Goal: Task Accomplishment & Management: Manage account settings

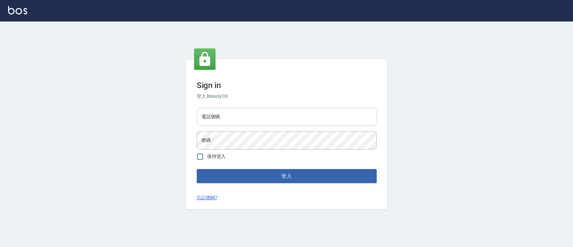
click at [274, 121] on input "電話號碼" at bounding box center [287, 117] width 180 height 18
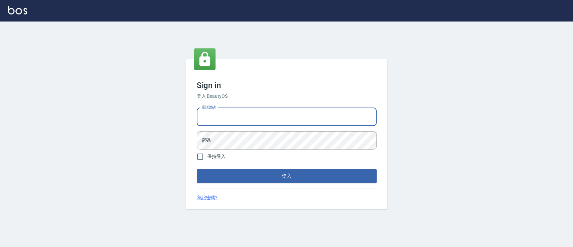
type input "0936904311"
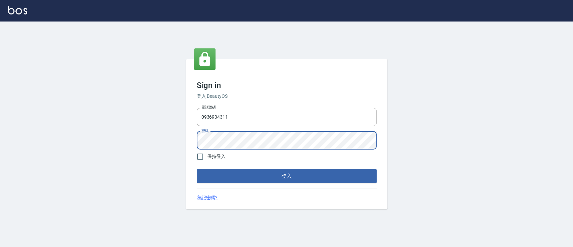
click at [197, 169] on button "登入" at bounding box center [287, 176] width 180 height 14
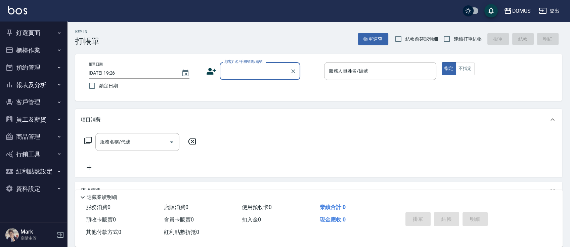
click at [470, 43] on label "連續打單結帳" at bounding box center [461, 39] width 42 height 14
click at [454, 43] on input "連續打單結帳" at bounding box center [447, 39] width 14 height 14
checkbox input "true"
drag, startPoint x: 236, startPoint y: 60, endPoint x: 239, endPoint y: 65, distance: 5.8
click at [237, 60] on div "帳單日期 [DATE] 19:26 鎖定日期 顧客姓名/手機號碼/編號 顧客姓名/手機號碼/編號 服務人員姓名/編號 服務人員姓名/編號 指定 不指定" at bounding box center [318, 77] width 487 height 47
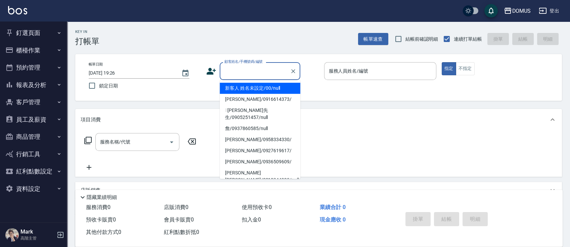
click at [243, 72] on input "顧客姓名/手機號碼/編號" at bounding box center [255, 71] width 64 height 12
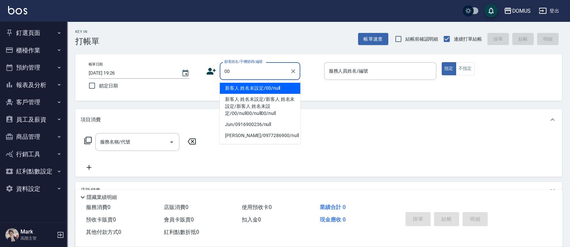
type input "新客人 姓名未設定/00/null"
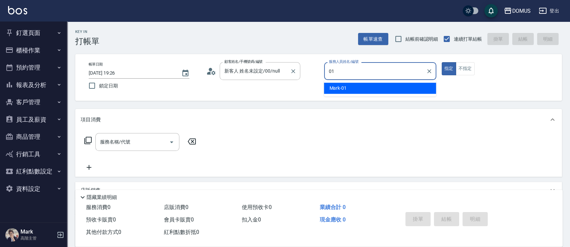
type input "Mark-01"
type button "true"
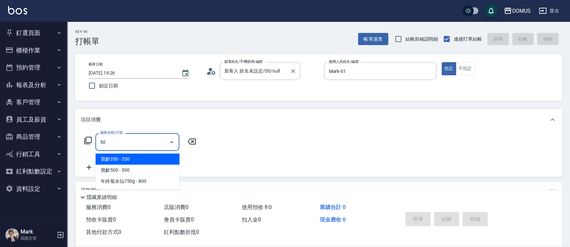
type input "501"
type input "100"
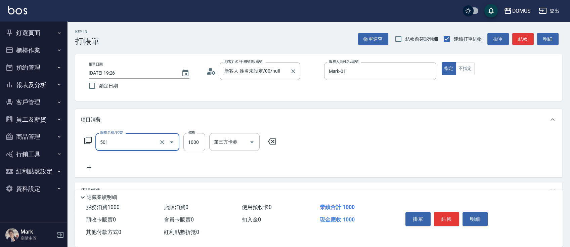
type input "染髮(501)"
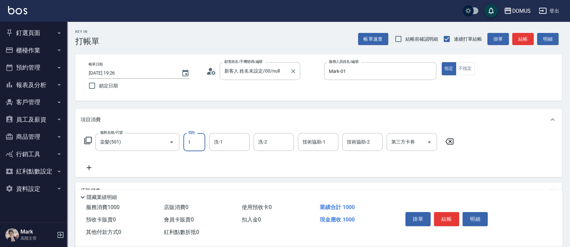
type input "15"
type input "10"
type input "150"
type input "1500"
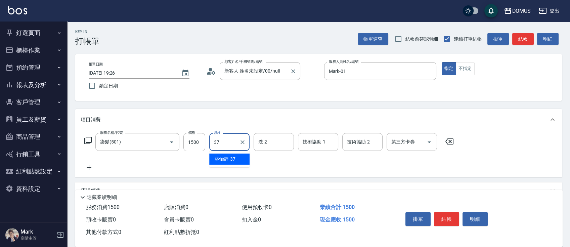
type input "林怡靜-37"
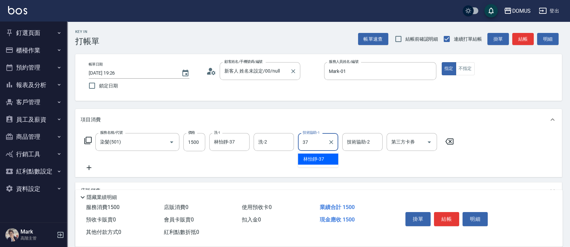
type input "林怡靜-37"
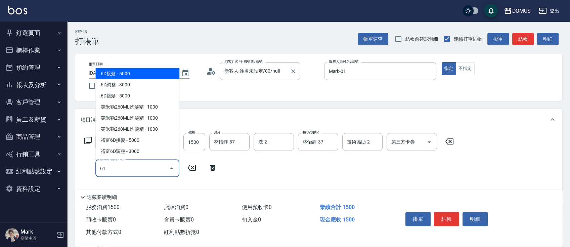
type input "618"
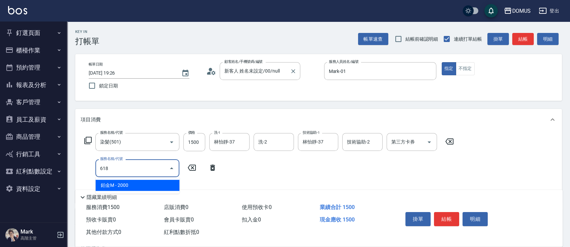
type input "350"
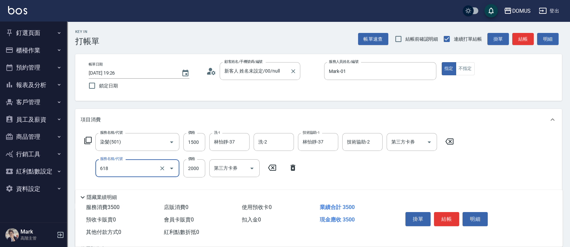
type input "鉑金M(618)"
type input "1"
type input "150"
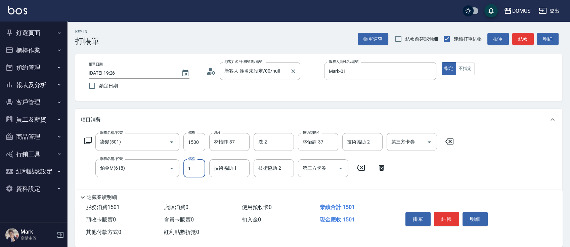
type input "18"
type input "160"
type input "180"
type input "330"
type input "1800"
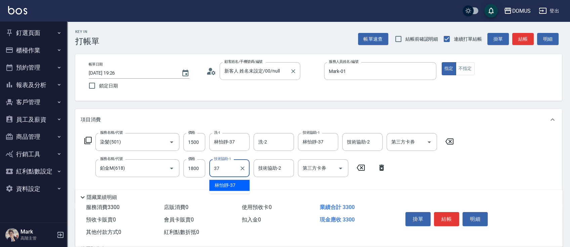
type input "林怡靜-37"
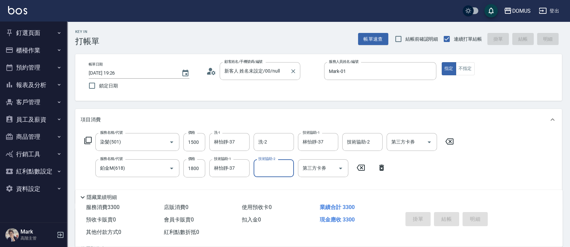
type input "0"
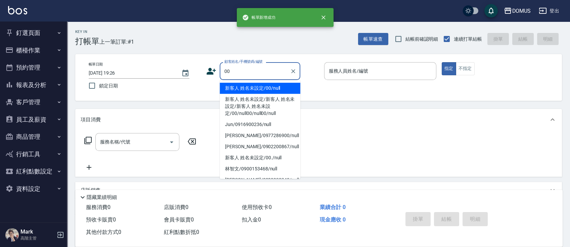
type input "新客人 姓名未設定/00/null"
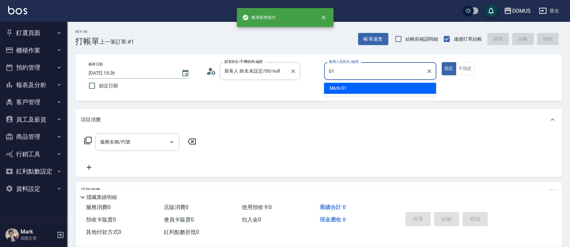
type input "Mark-01"
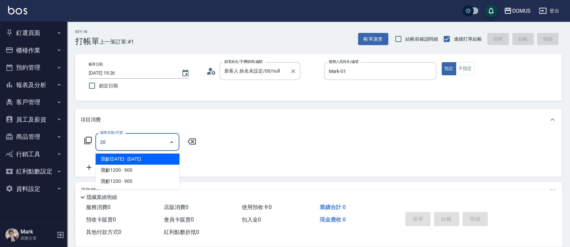
type input "206"
type input "20"
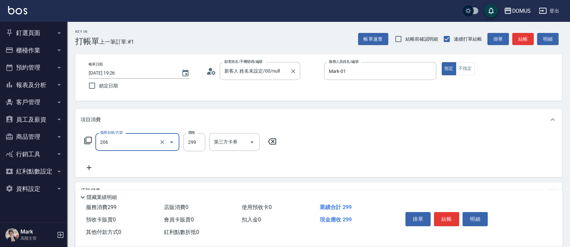
type input "健康洗髮(206)"
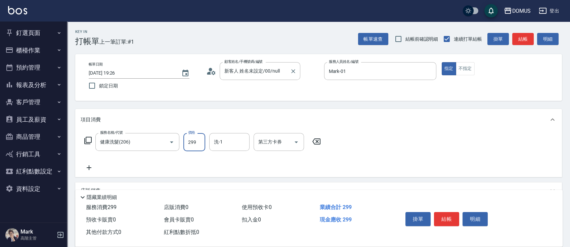
type input "3"
type input "0"
type input "30"
type input "300"
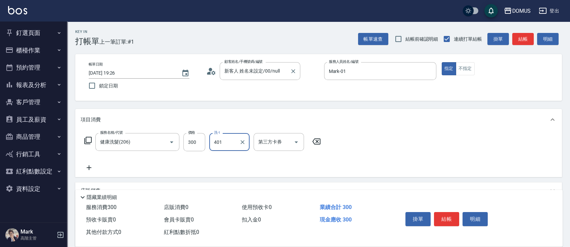
type input "401"
click at [223, 134] on div "洗-1" at bounding box center [229, 142] width 40 height 18
type input "[PERSON_NAME]-40"
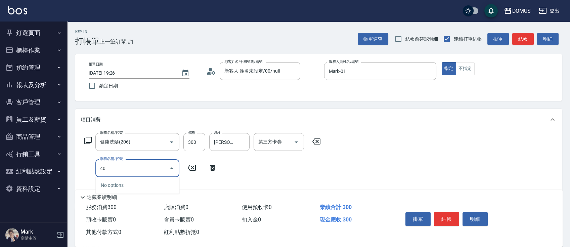
type input "401"
type input "50"
type input "剪髮(401)"
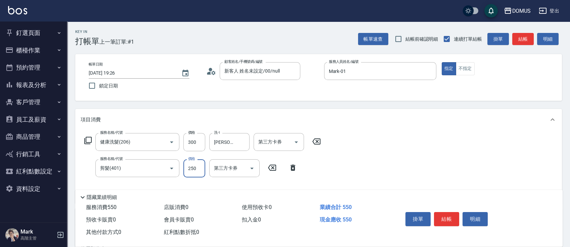
type input "5"
type input "30"
type input "50"
type input "80"
type input "500"
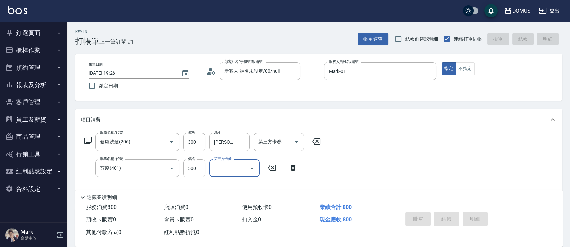
type input "[DATE] 19:27"
type input "0"
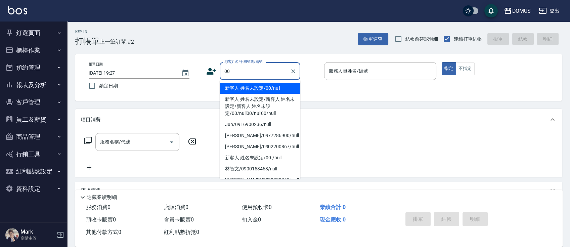
type input "新客人 姓名未設定/00/null"
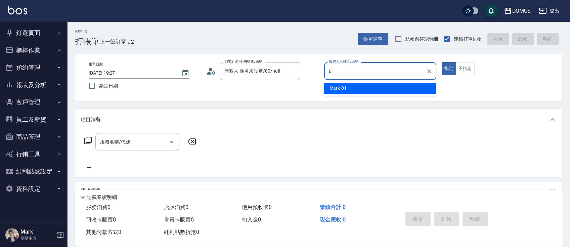
type input "Mark-01"
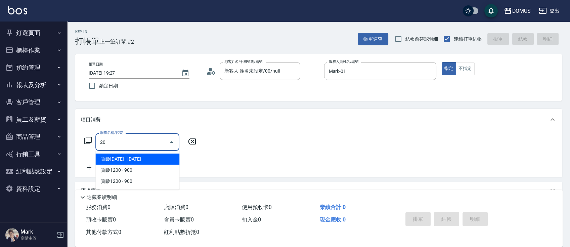
type input "201"
type input "20"
type input "洗髮(201)"
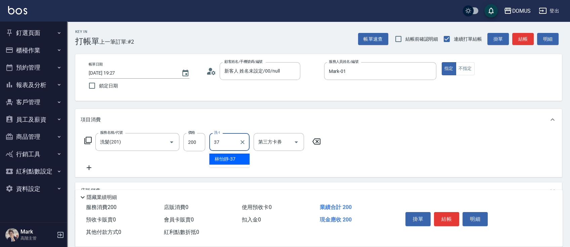
type input "林怡靜-37"
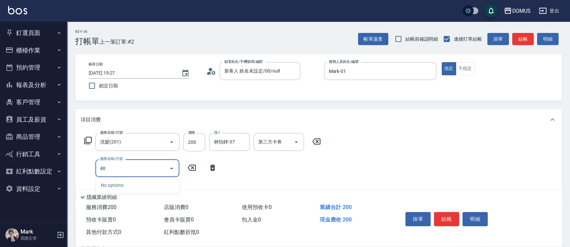
type input "401"
type input "40"
type input "剪髮(401)"
type input "3"
type input "20"
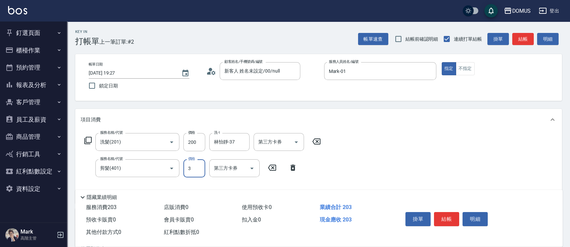
type input "30"
type input "50"
type input "300"
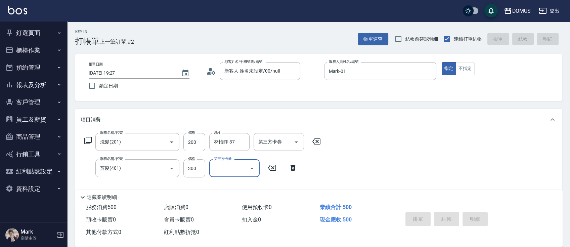
type input "0"
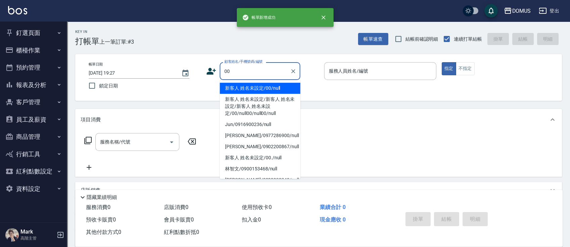
type input "新客人 姓名未設定/00/null"
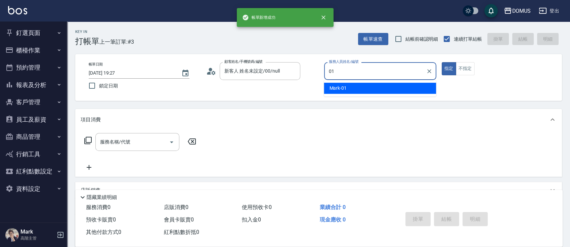
type input "Mark-01"
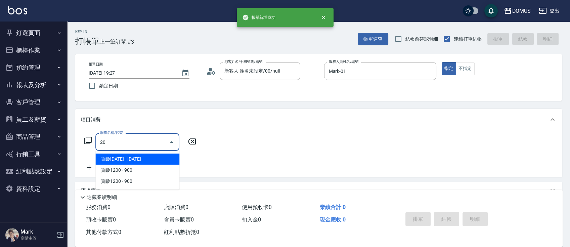
type input "206"
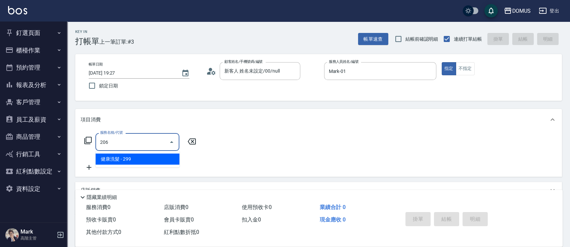
type input "20"
type input "健康洗髮(206)"
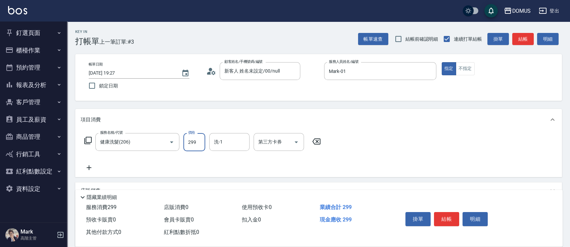
type input "3"
type input "0"
type input "30"
type input "300"
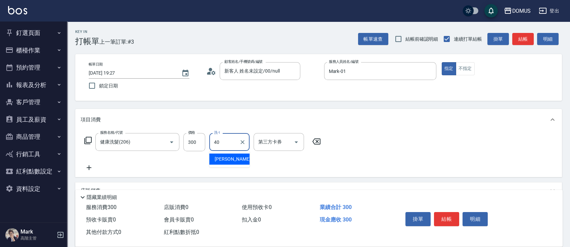
type input "[PERSON_NAME]-40"
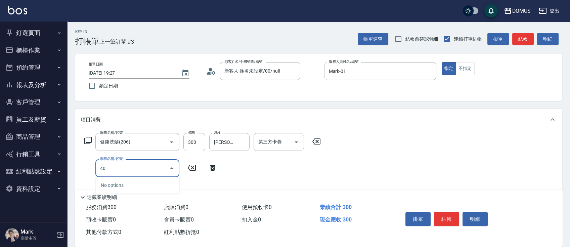
type input "401"
type input "50"
type input "剪髮(401)"
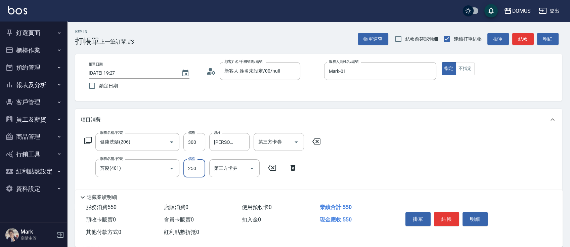
type input "30"
type input "50"
type input "80"
type input "500"
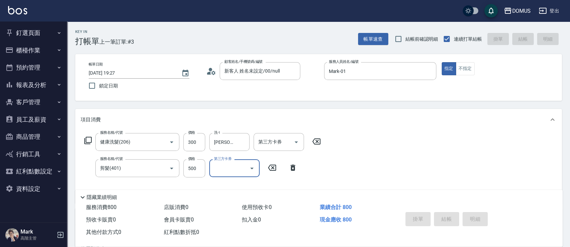
type input "0"
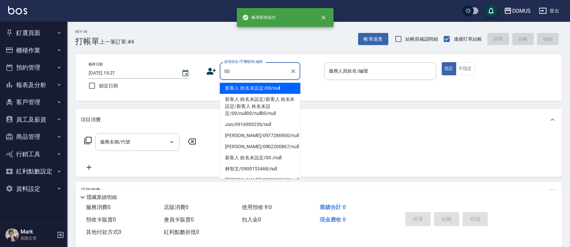
type input "新客人 姓名未設定/00/null"
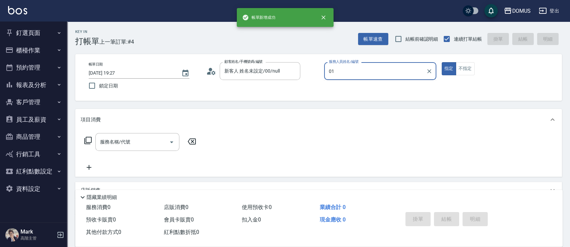
type input "Mark-01"
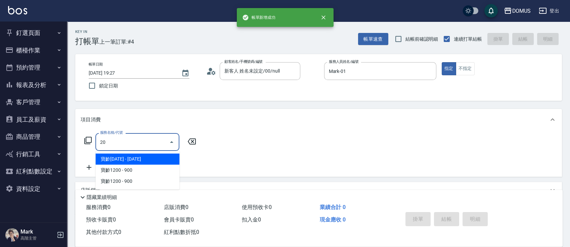
type input "206"
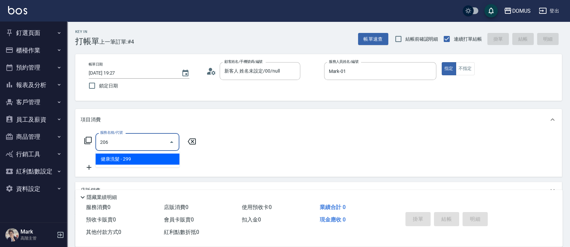
type input "20"
type input "健康洗髮(206)"
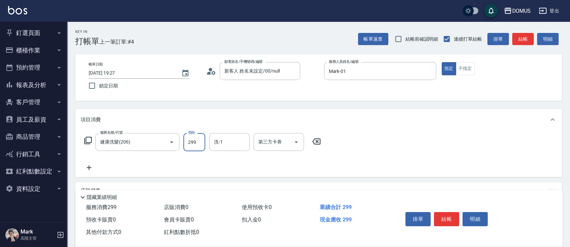
type input "0"
type input "30"
type input "300"
type input "[PERSON_NAME]-40"
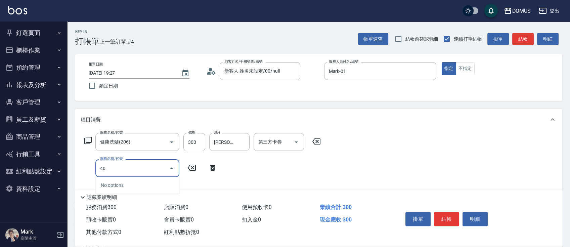
type input "401"
type input "50"
type input "剪髮(401)"
type input "5"
type input "30"
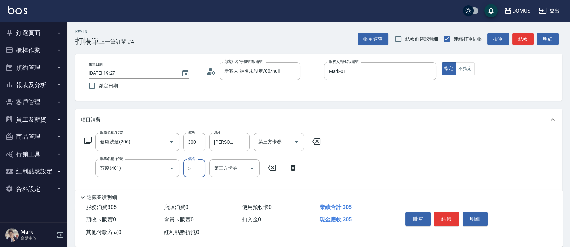
type input "50"
type input "80"
type input "500"
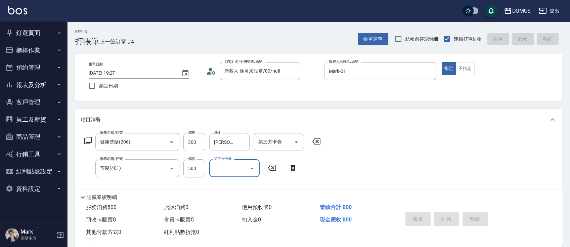
type input "0"
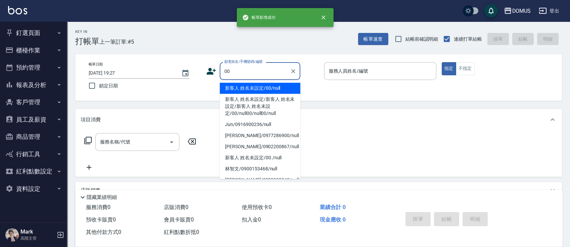
type input "新客人 姓名未設定/00/null"
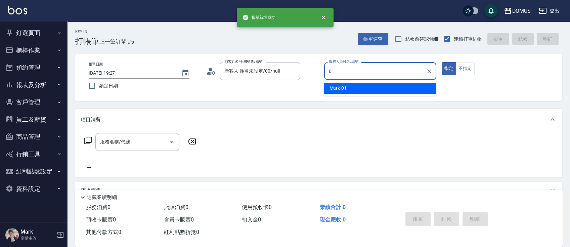
type input "Mark-01"
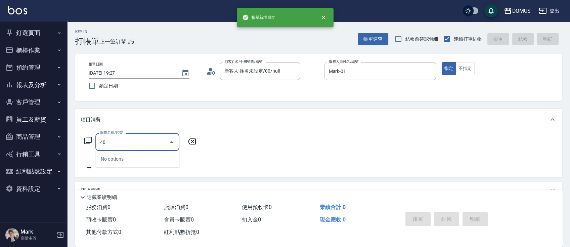
type input "401"
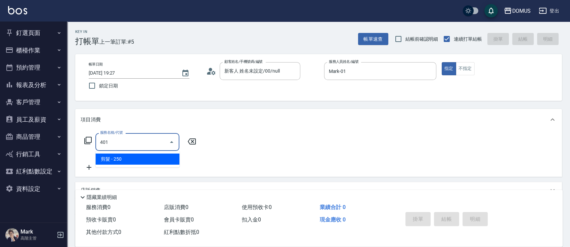
type input "20"
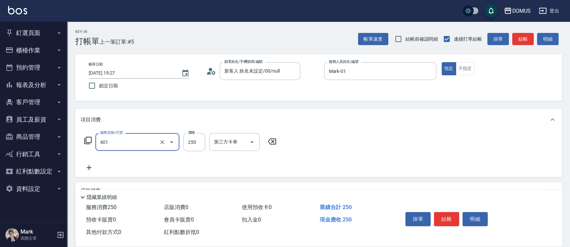
type input "剪髮(401)"
type input "0"
type input "60"
type input "600"
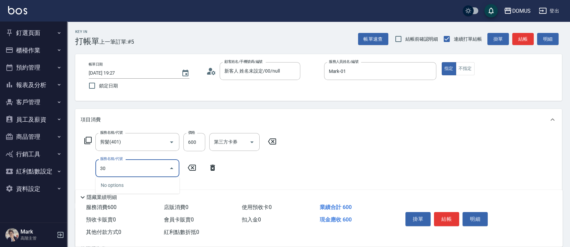
type input "301"
type input "210"
type input "燙髮(301)"
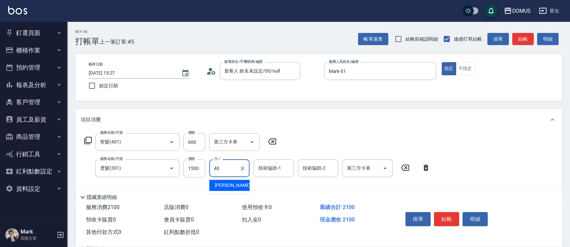
type input "[PERSON_NAME]-40"
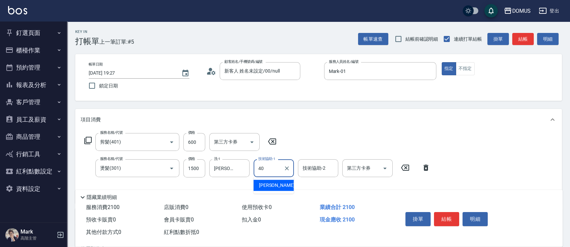
type input "[PERSON_NAME]-40"
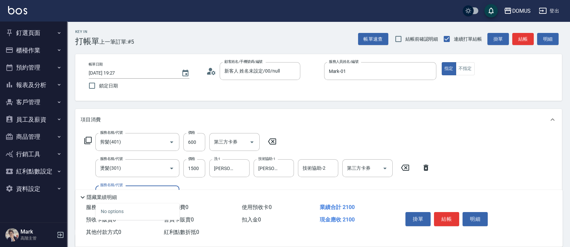
type input "303"
type input "300"
type input "局部燙(303)"
type input "5"
type input "210"
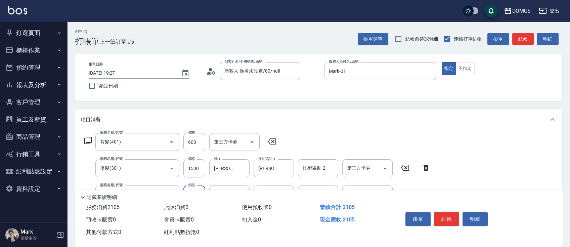
type input "50"
type input "260"
type input "500"
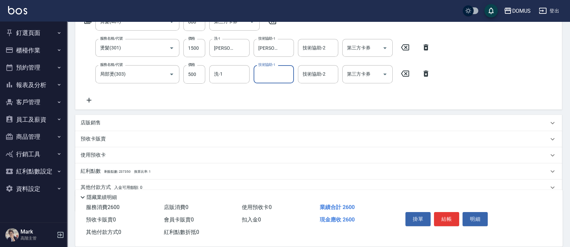
scroll to position [134, 0]
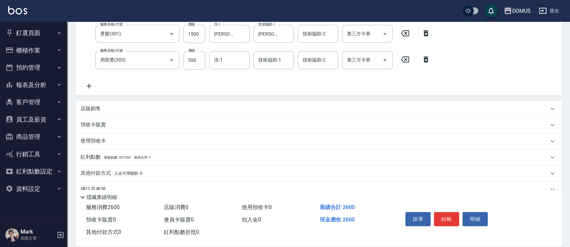
click at [84, 87] on icon at bounding box center [89, 86] width 17 height 8
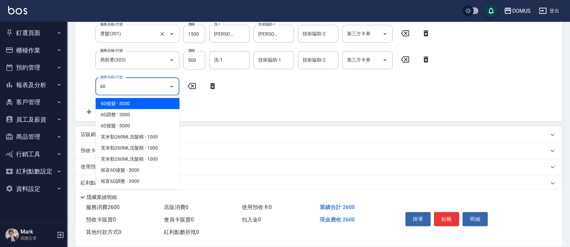
type input "601"
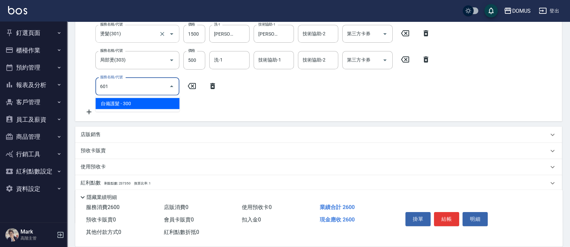
type input "290"
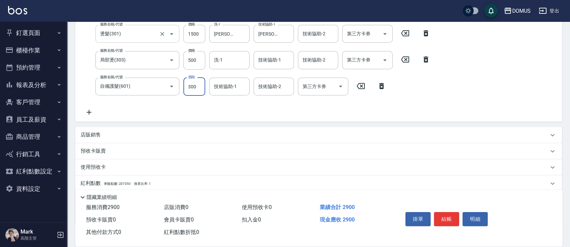
scroll to position [133, 0]
click at [121, 97] on div "服務名稱/代號 剪髮(401) 服務名稱/代號 價格 600 價格 第三方卡券 第三方卡券 服務名稱/代號 燙髮(301) 服務名稱/代號 價格 1500 價…" at bounding box center [258, 59] width 354 height 118
click at [127, 95] on div "自備護髮(601) 服務名稱/代號" at bounding box center [137, 88] width 84 height 18
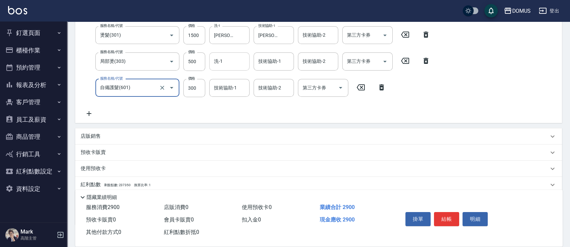
type input "6"
type input "260"
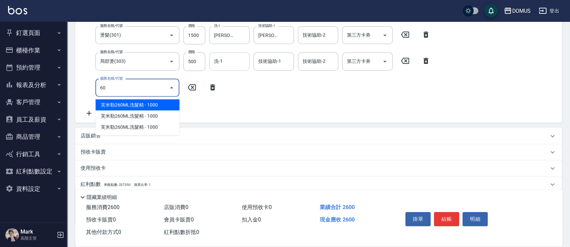
type input "604"
type input "330"
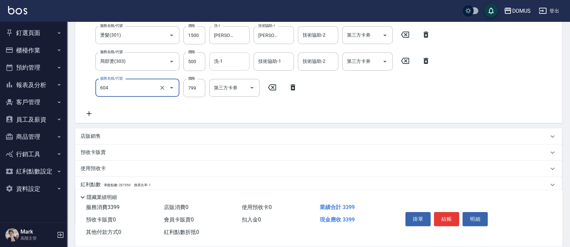
type input "二段肩上(604)"
type input "8"
type input "260"
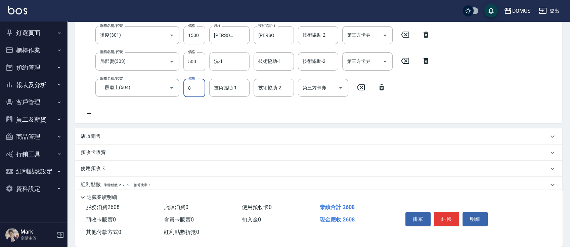
type input "80"
type input "340"
type input "800"
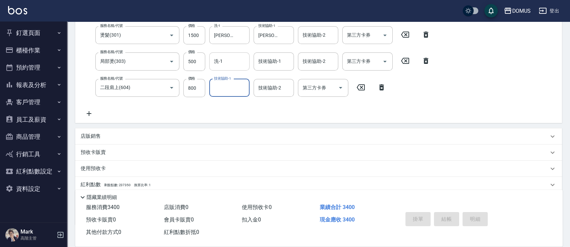
type input "0"
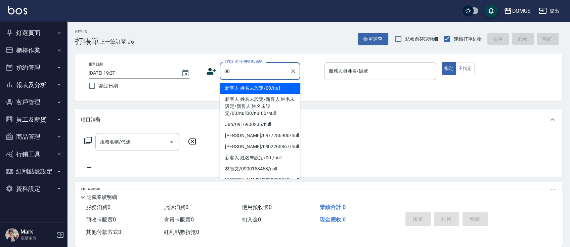
type input "新客人 姓名未設定/00/null"
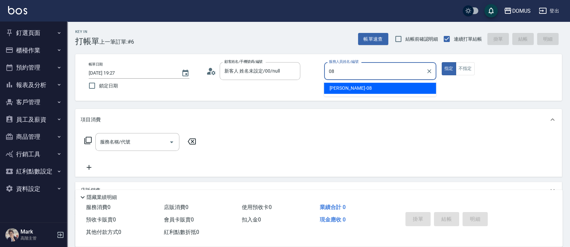
type input "小朱-08"
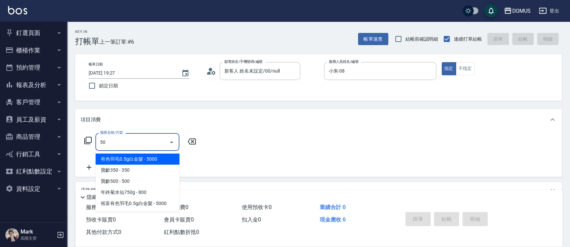
type input "501"
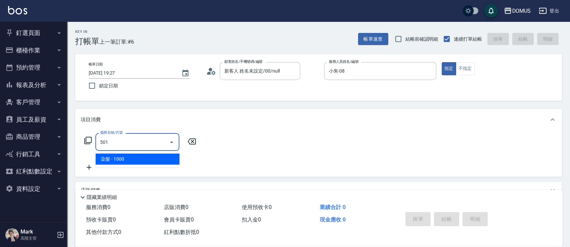
type input "100"
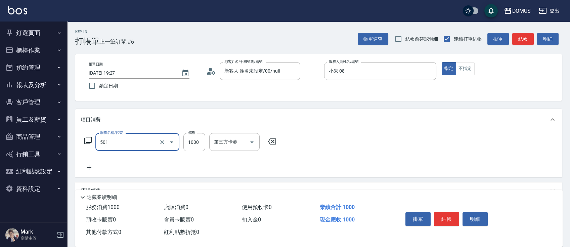
type input "染髮(501)"
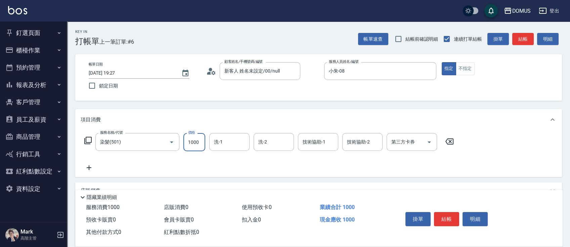
type input "0"
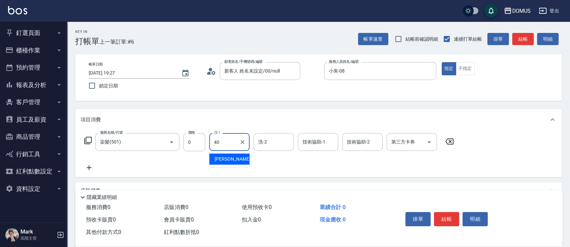
type input "[PERSON_NAME]-40"
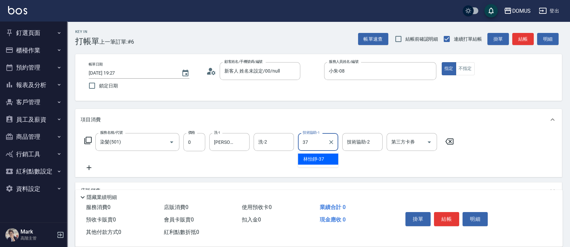
type input "林怡靜-37"
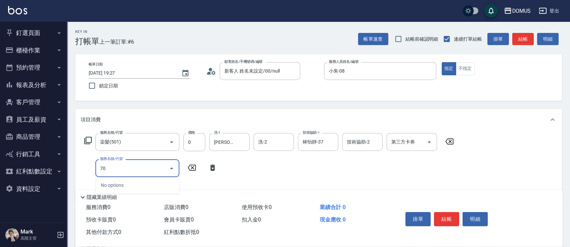
type input "704"
type input "500"
type input "新羽毛鉑金接髮調整(704)"
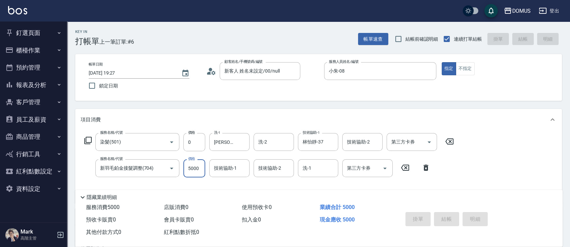
type input "[DATE] 19:28"
type input "0"
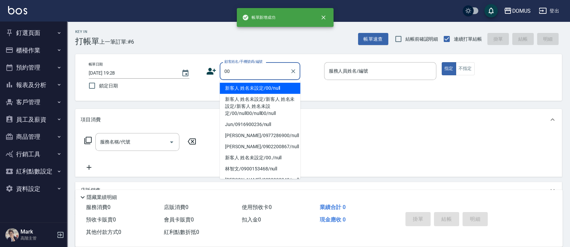
type input "新客人 姓名未設定/00/null"
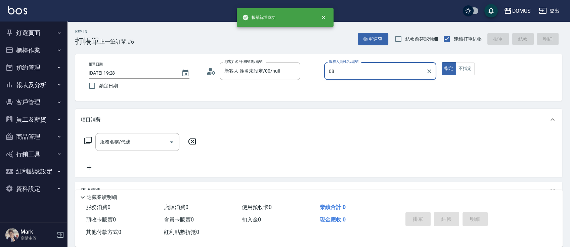
type input "小朱-08"
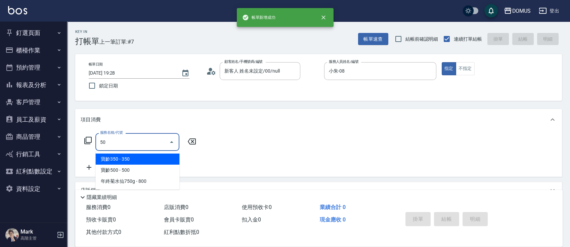
type input "501"
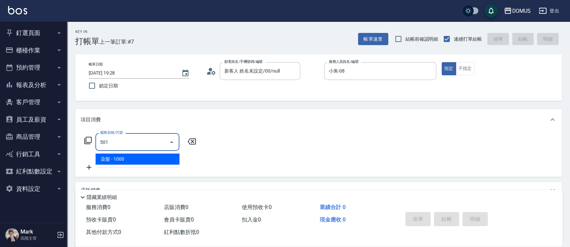
type input "100"
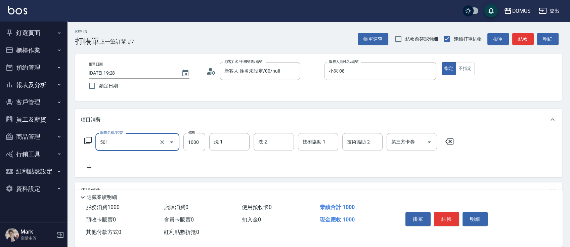
type input "染髮(501)"
type input "0"
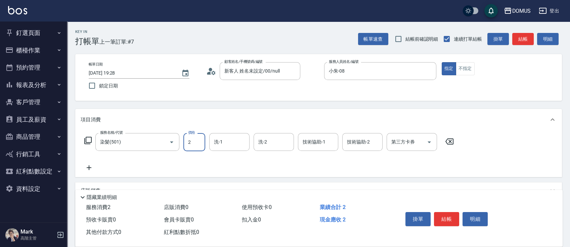
type input "20"
type input "200"
type input "2000"
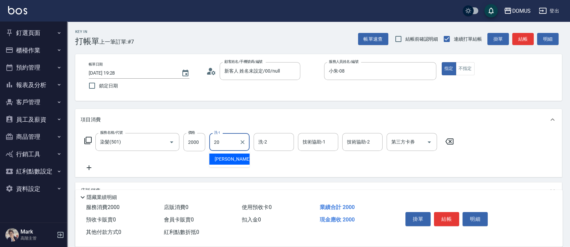
type input "[PERSON_NAME]-20"
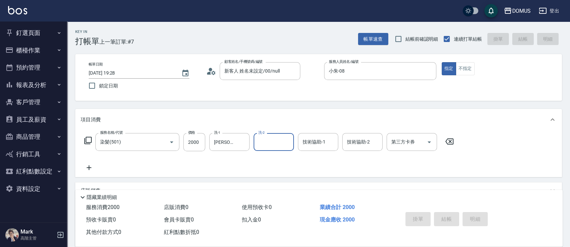
type input "0"
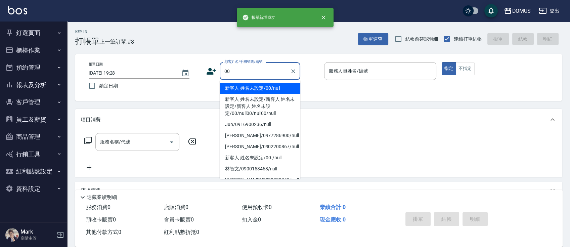
type input "新客人 姓名未設定/00/null"
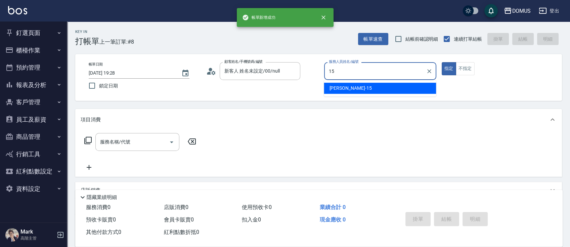
type input "[PERSON_NAME]-15"
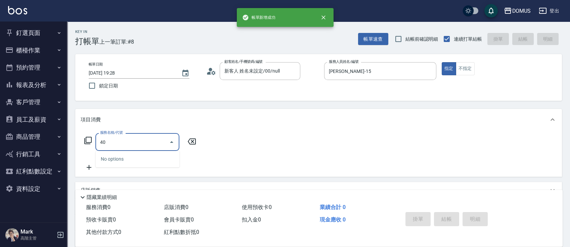
type input "401"
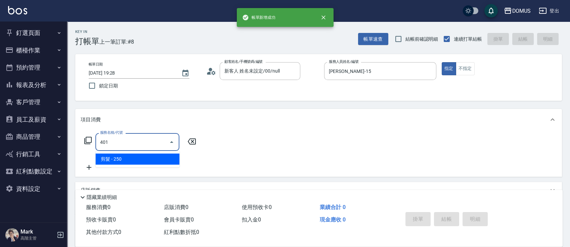
type input "20"
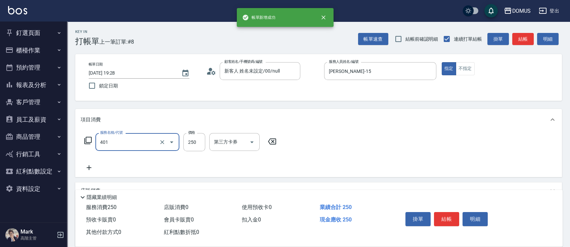
type input "剪髮(401)"
type input "0"
type input "60"
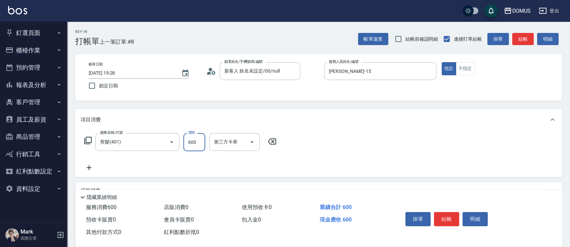
type input "600"
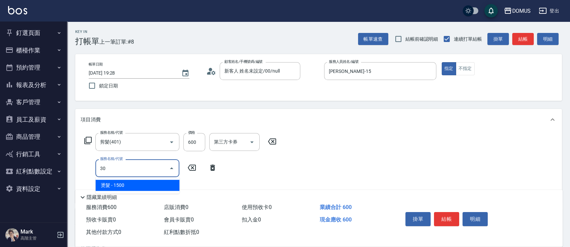
type input "3"
type input "501"
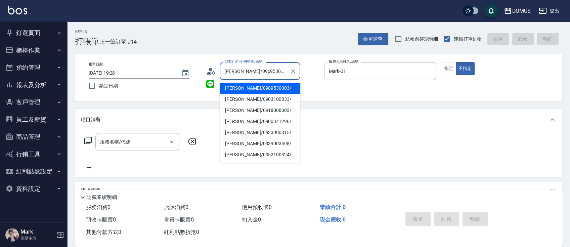
click at [270, 76] on input "[PERSON_NAME]/0909530003/" at bounding box center [255, 71] width 64 height 12
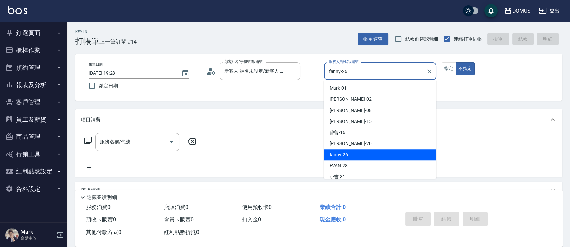
click at [357, 76] on input "fanny-26" at bounding box center [375, 71] width 96 height 12
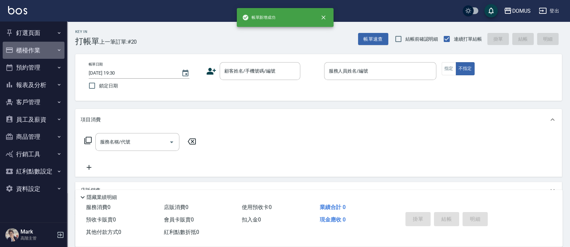
click at [43, 58] on button "櫃檯作業" at bounding box center [34, 50] width 62 height 17
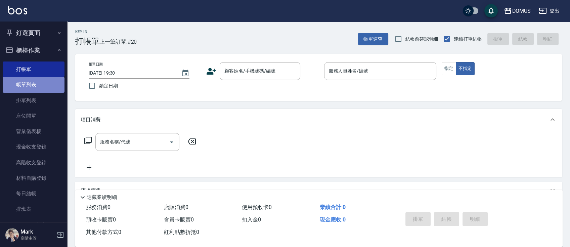
click at [41, 81] on link "帳單列表" at bounding box center [34, 84] width 62 height 15
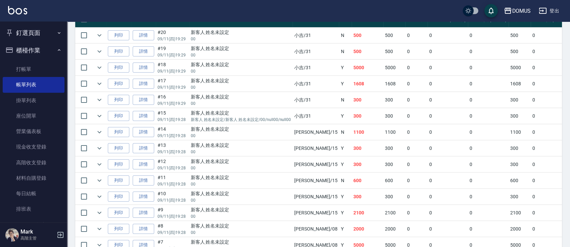
scroll to position [130, 0]
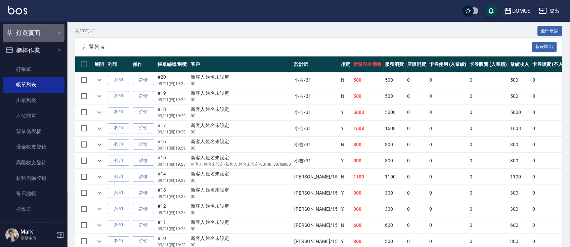
click at [45, 28] on button "釘選頁面" at bounding box center [34, 32] width 62 height 17
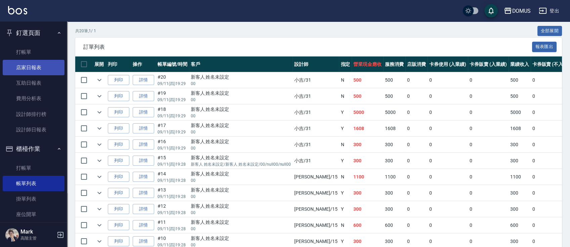
click at [26, 72] on link "店家日報表" at bounding box center [34, 67] width 62 height 15
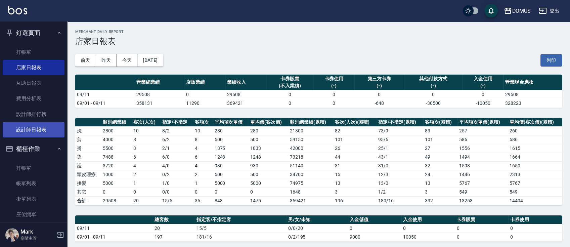
click at [38, 129] on link "設計師日報表" at bounding box center [34, 129] width 62 height 15
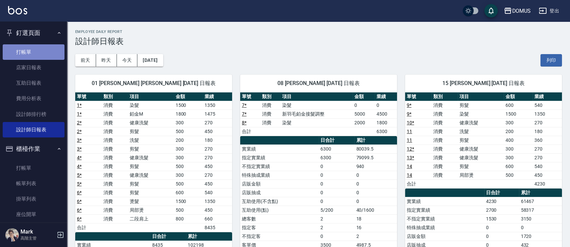
click at [50, 53] on link "打帳單" at bounding box center [34, 51] width 62 height 15
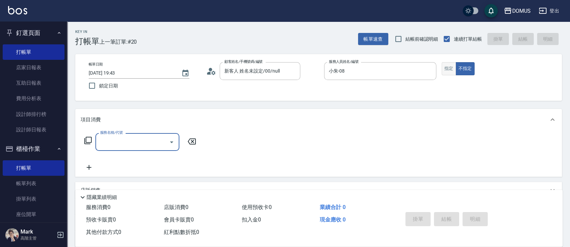
click at [449, 67] on button "指定" at bounding box center [449, 68] width 14 height 13
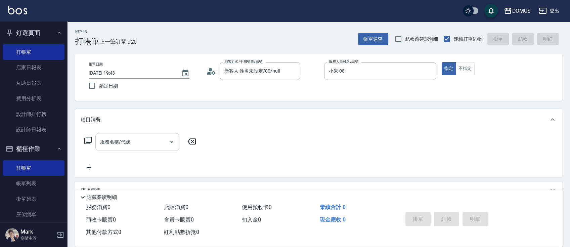
click at [117, 142] on input "服務名稱/代號" at bounding box center [132, 142] width 68 height 12
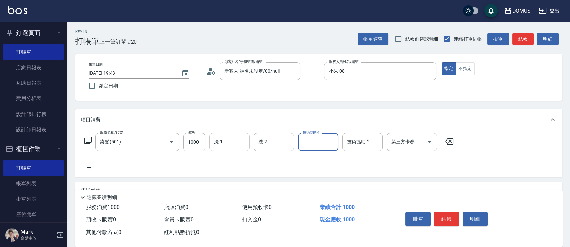
click at [225, 141] on input "洗-1" at bounding box center [229, 142] width 34 height 12
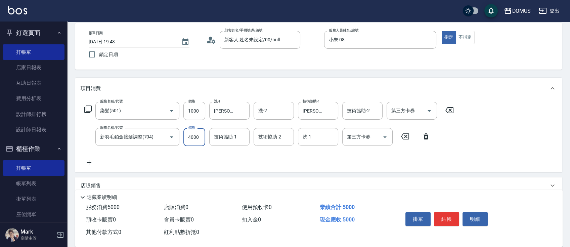
scroll to position [45, 0]
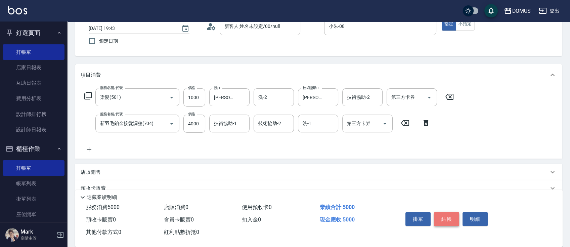
click at [443, 216] on button "結帳" at bounding box center [446, 219] width 25 height 14
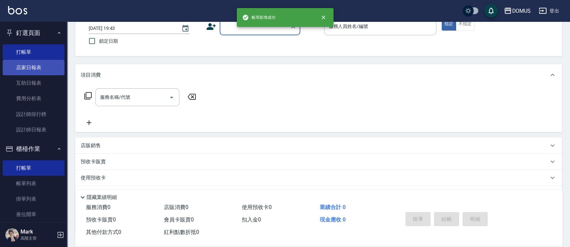
click at [38, 73] on link "店家日報表" at bounding box center [34, 67] width 62 height 15
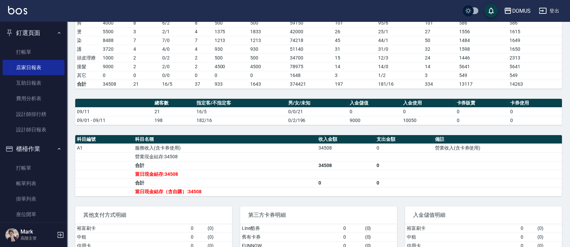
scroll to position [134, 0]
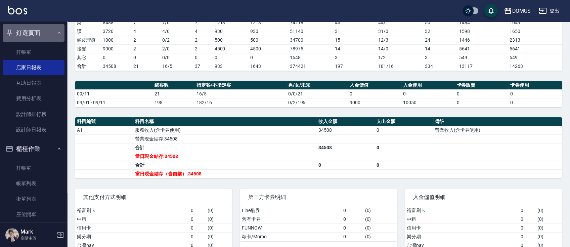
click at [50, 34] on button "釘選頁面" at bounding box center [34, 32] width 62 height 17
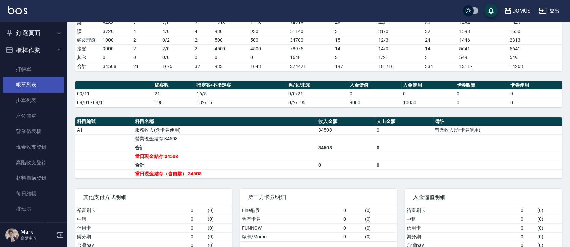
click at [43, 88] on link "帳單列表" at bounding box center [34, 84] width 62 height 15
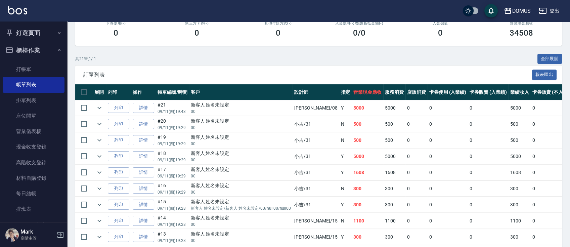
scroll to position [101, 0]
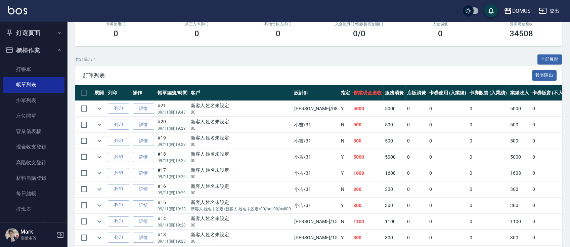
click at [27, 53] on button "櫃檯作業" at bounding box center [34, 50] width 62 height 17
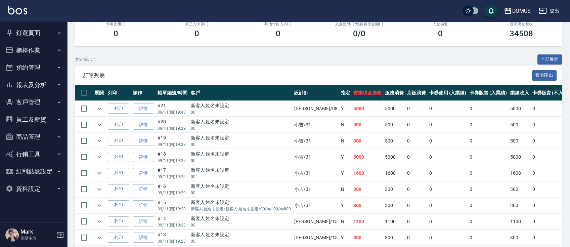
click at [46, 33] on button "釘選頁面" at bounding box center [34, 32] width 62 height 17
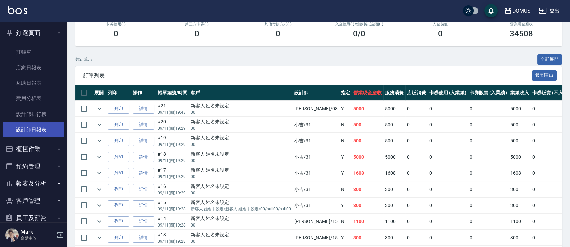
click at [48, 127] on link "設計師日報表" at bounding box center [34, 129] width 62 height 15
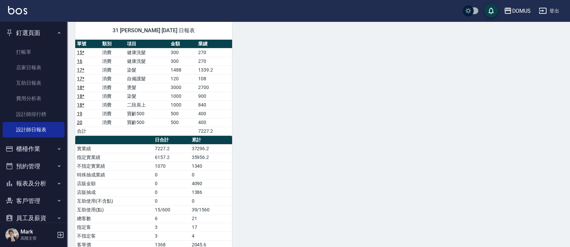
scroll to position [355, 0]
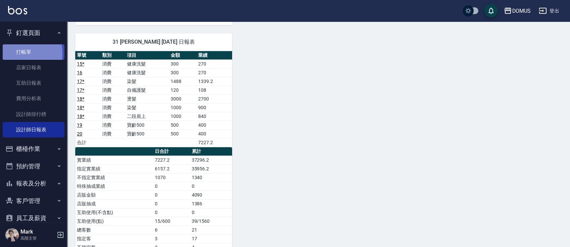
click at [20, 53] on link "打帳單" at bounding box center [34, 51] width 62 height 15
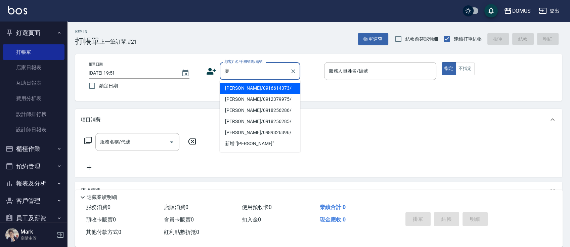
click at [246, 87] on li "[PERSON_NAME]/0916614373/" at bounding box center [260, 88] width 81 height 11
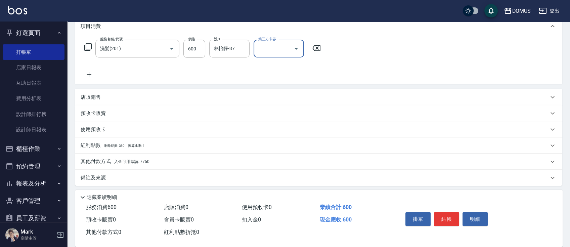
scroll to position [96, 0]
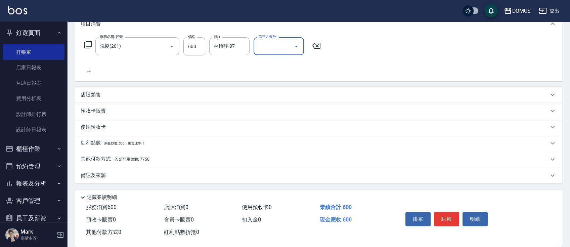
click at [157, 163] on div "其他付款方式 入金可用餘額: 7750" at bounding box center [318, 159] width 487 height 16
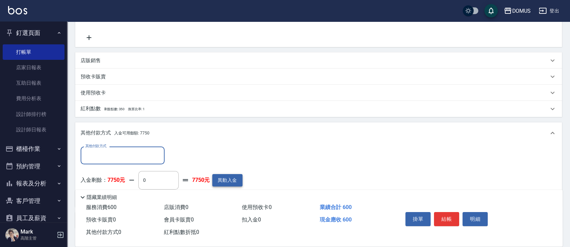
scroll to position [175, 0]
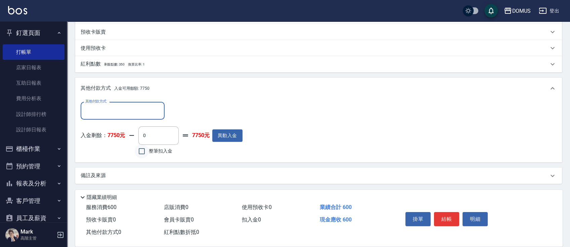
click at [142, 152] on input "整筆扣入金" at bounding box center [142, 151] width 14 height 14
click at [442, 219] on button "結帳" at bounding box center [446, 219] width 25 height 14
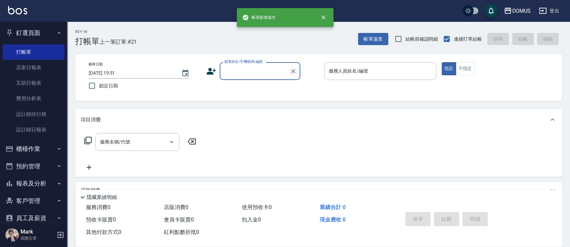
scroll to position [0, 0]
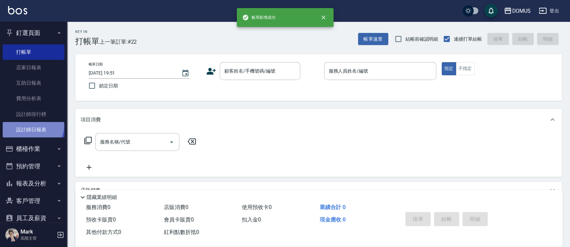
click at [31, 125] on link "設計師日報表" at bounding box center [34, 129] width 62 height 15
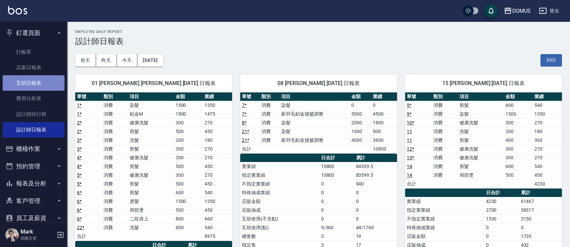
click at [57, 83] on link "互助日報表" at bounding box center [34, 82] width 62 height 15
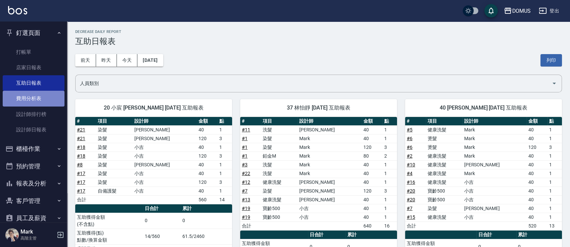
click at [45, 103] on link "費用分析表" at bounding box center [34, 98] width 62 height 15
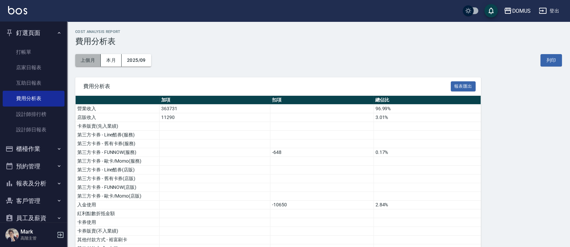
click at [91, 61] on button "上個月" at bounding box center [88, 60] width 26 height 12
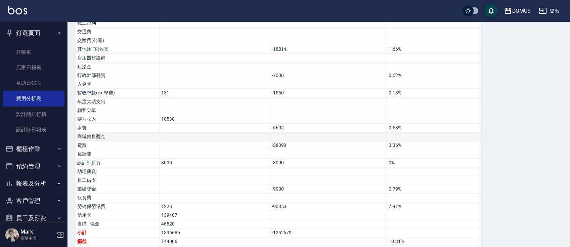
scroll to position [465, 0]
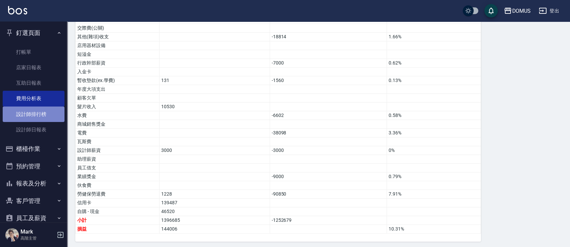
click at [43, 118] on link "設計師排行榜" at bounding box center [34, 113] width 62 height 15
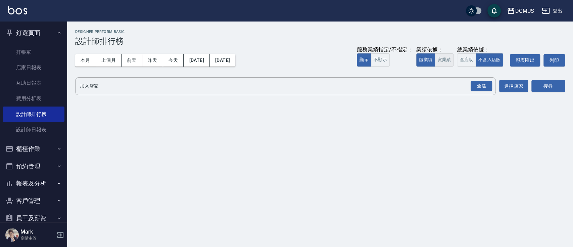
click at [439, 63] on button "實業績" at bounding box center [444, 59] width 19 height 13
click at [482, 86] on div "全選" at bounding box center [481, 86] width 21 height 10
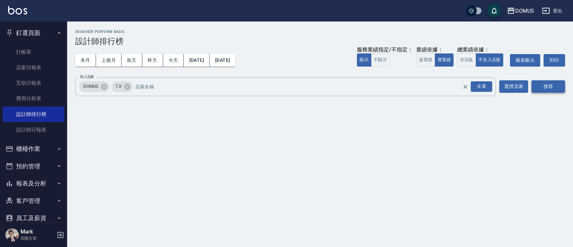
click at [547, 85] on button "搜尋" at bounding box center [549, 86] width 34 height 12
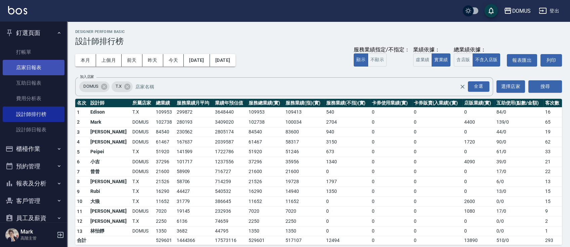
click at [47, 66] on link "店家日報表" at bounding box center [34, 67] width 62 height 15
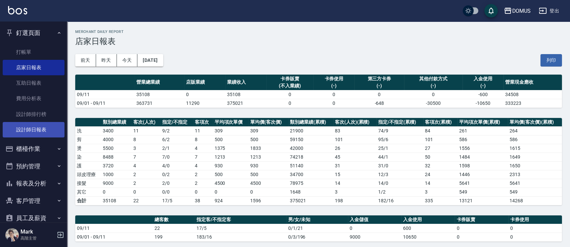
click at [42, 130] on link "設計師日報表" at bounding box center [34, 129] width 62 height 15
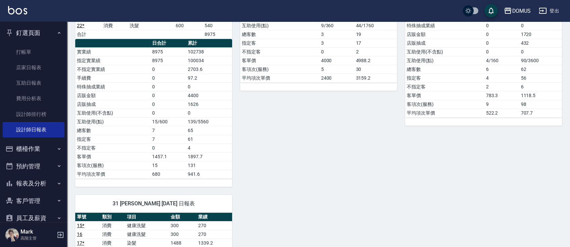
scroll to position [313, 0]
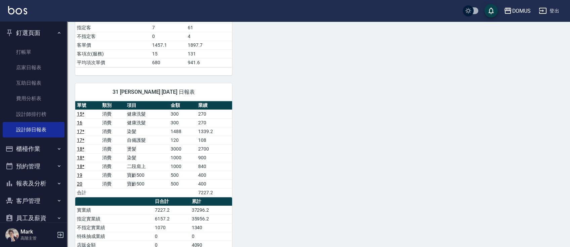
click at [43, 149] on button "櫃檯作業" at bounding box center [34, 148] width 62 height 17
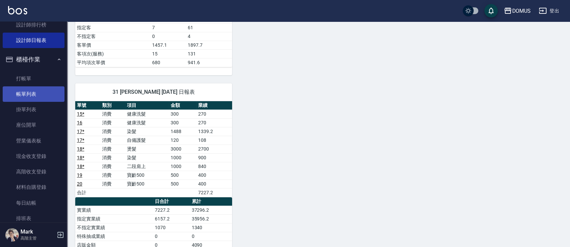
click at [41, 98] on link "帳單列表" at bounding box center [34, 93] width 62 height 15
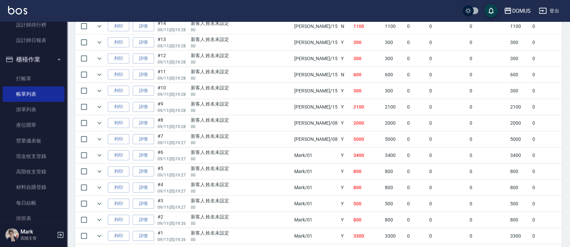
scroll to position [341, 0]
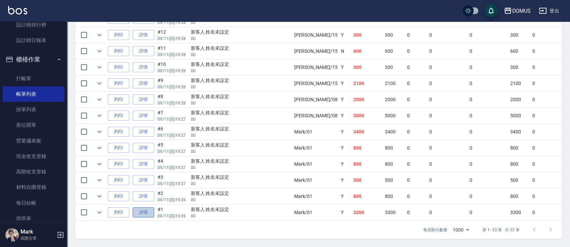
click at [141, 207] on link "詳情" at bounding box center [143, 212] width 21 height 10
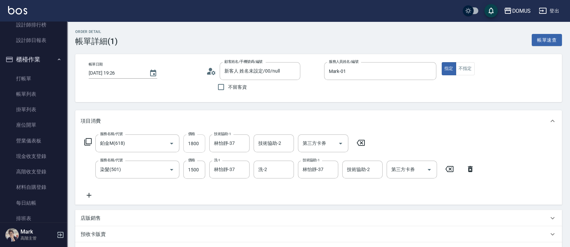
click at [199, 151] on input "1800" at bounding box center [194, 143] width 22 height 18
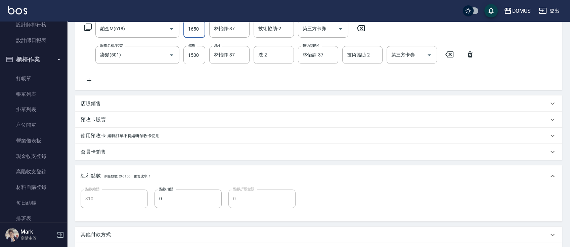
scroll to position [179, 0]
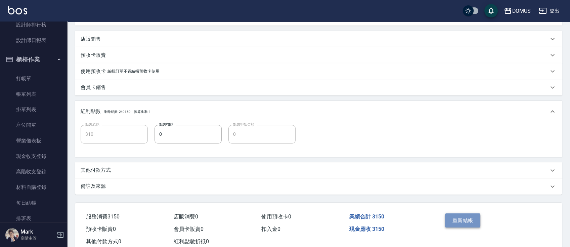
click at [455, 218] on button "重新結帳" at bounding box center [463, 220] width 36 height 14
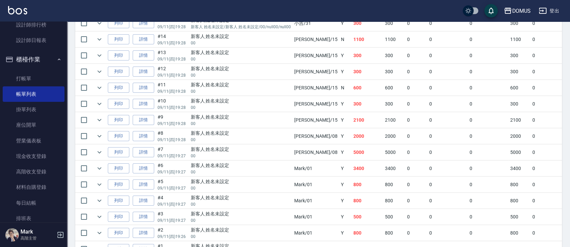
scroll to position [252, 0]
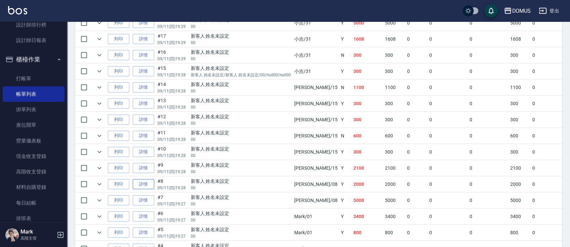
click at [148, 185] on link "詳情" at bounding box center [143, 184] width 21 height 10
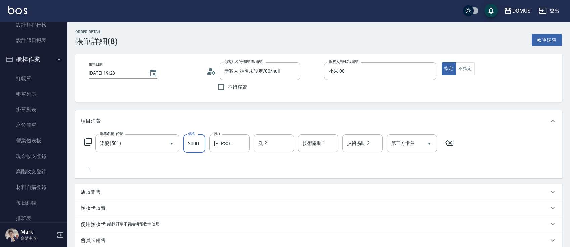
click at [192, 152] on input "2000" at bounding box center [194, 143] width 22 height 18
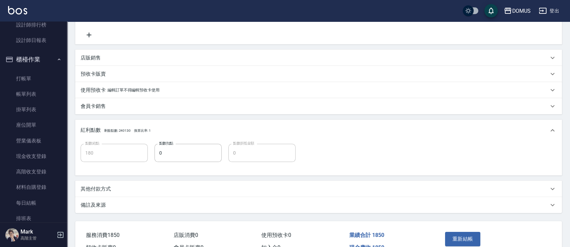
scroll to position [134, 0]
click at [474, 235] on button "重新結帳" at bounding box center [463, 238] width 36 height 14
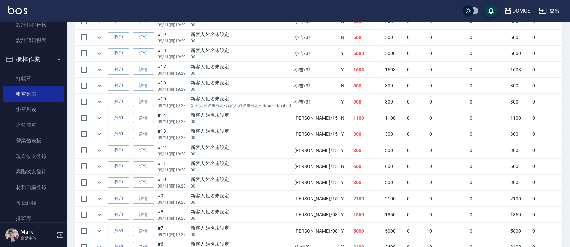
scroll to position [224, 0]
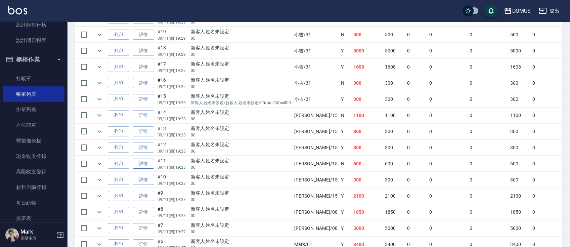
click at [142, 164] on link "詳情" at bounding box center [143, 164] width 21 height 10
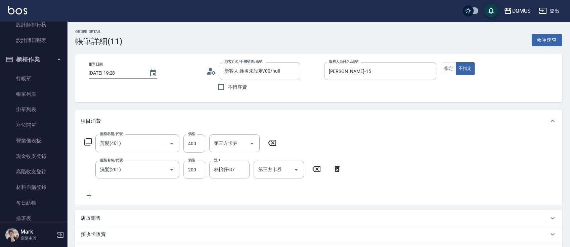
click at [201, 175] on input "200" at bounding box center [194, 170] width 22 height 18
click at [390, 141] on div "服務名稱/代號 剪髮(401) 服務名稱/代號 價格 400 價格 第三方卡券 第三方卡券 服務名稱/代號 洗髮(201) 服務名稱/代號 價格 50 價格 …" at bounding box center [318, 168] width 487 height 73
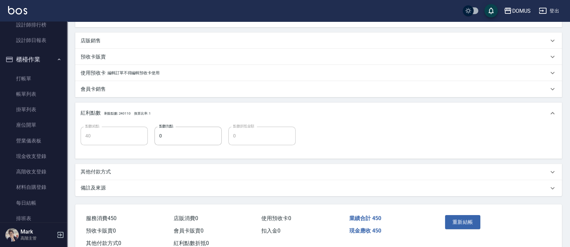
scroll to position [179, 0]
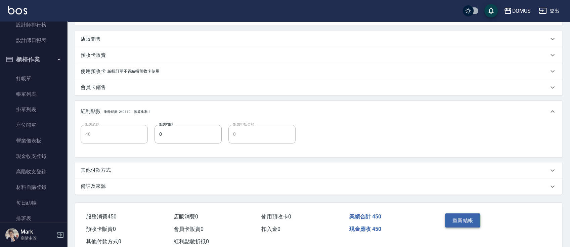
click at [457, 218] on button "重新結帳" at bounding box center [463, 220] width 36 height 14
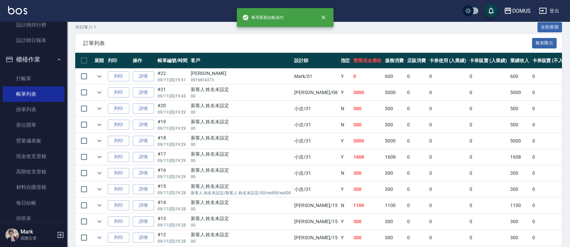
scroll to position [134, 0]
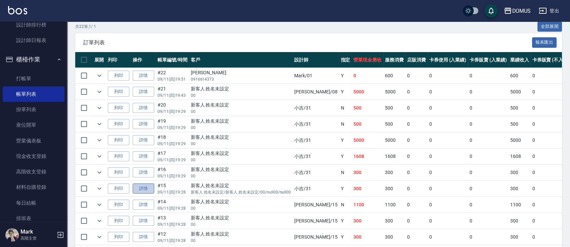
click at [148, 188] on link "詳情" at bounding box center [143, 188] width 21 height 10
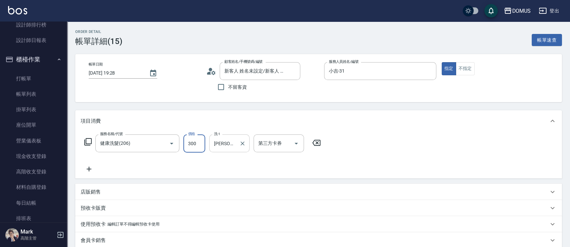
drag, startPoint x: 198, startPoint y: 146, endPoint x: 211, endPoint y: 147, distance: 13.2
click at [198, 146] on input "300" at bounding box center [194, 143] width 22 height 18
click at [361, 124] on div "項目消費" at bounding box center [318, 120] width 487 height 21
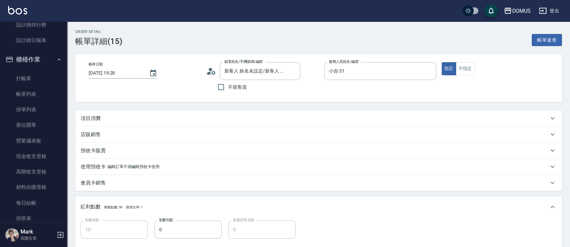
click at [325, 118] on div "項目消費" at bounding box center [315, 118] width 468 height 7
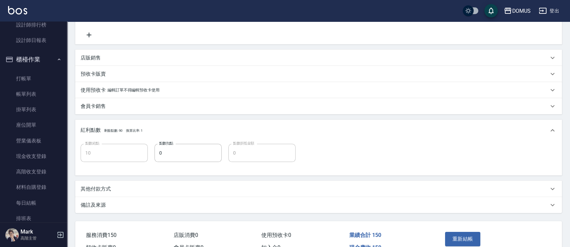
scroll to position [134, 0]
click at [456, 241] on button "重新結帳" at bounding box center [463, 238] width 36 height 14
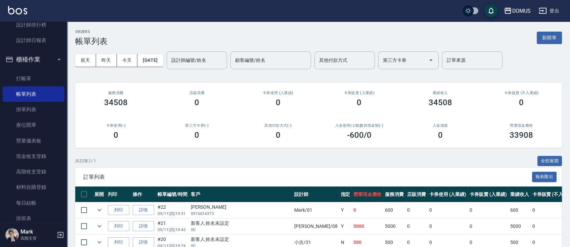
click at [48, 57] on button "櫃檯作業" at bounding box center [34, 59] width 62 height 17
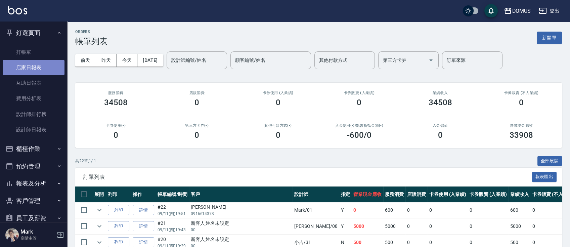
click at [48, 67] on link "店家日報表" at bounding box center [34, 67] width 62 height 15
